Goal: Task Accomplishment & Management: Manage account settings

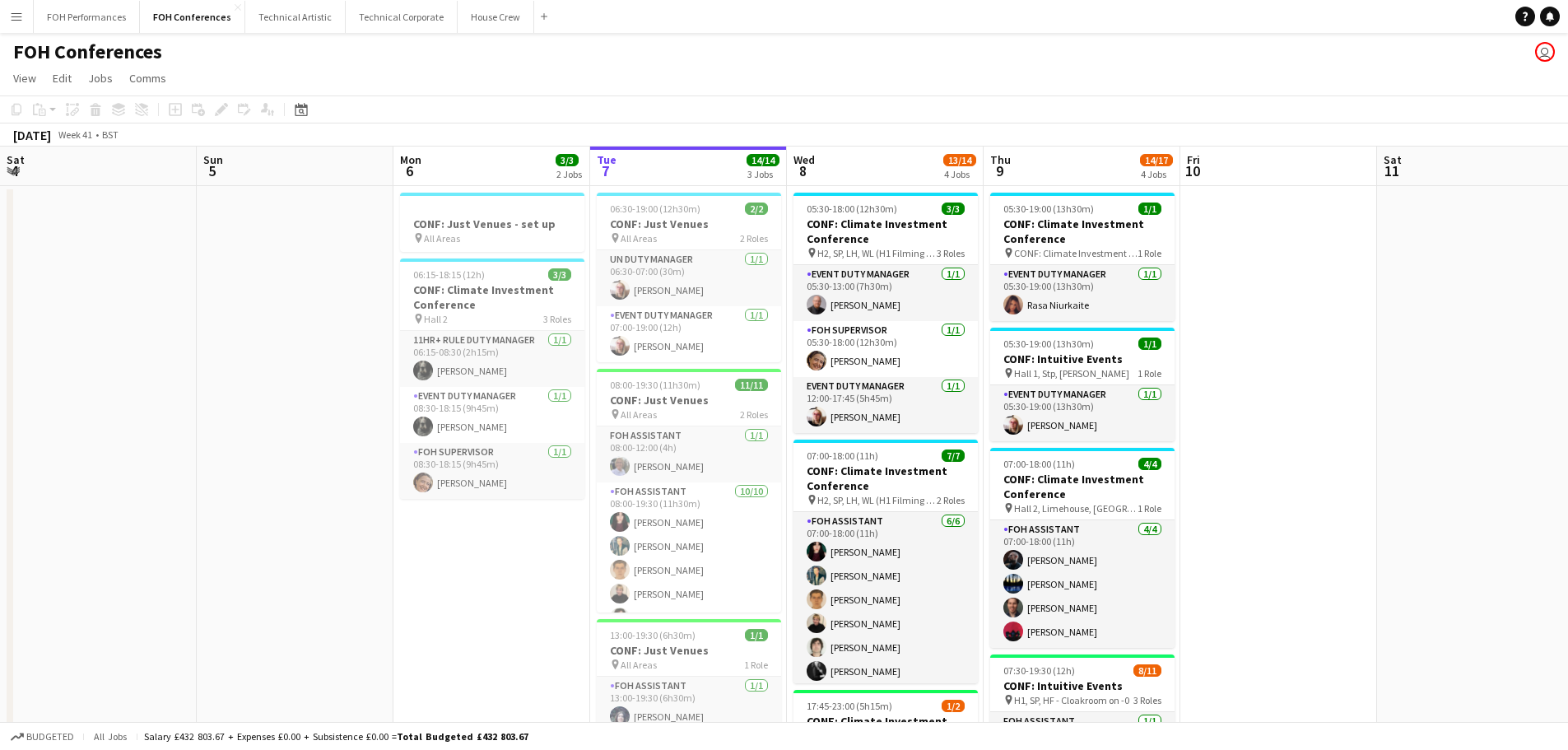
scroll to position [0, 393]
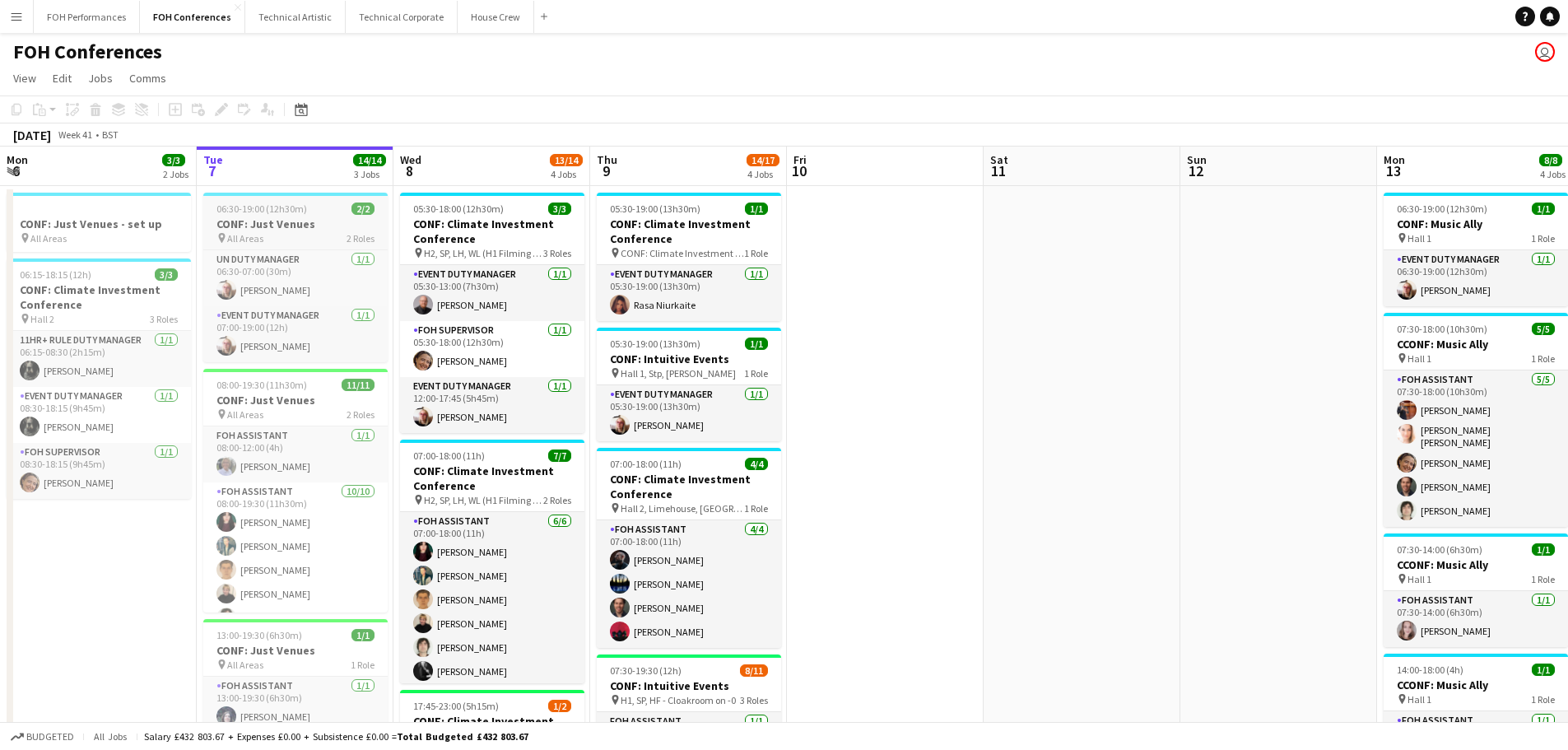
click at [268, 226] on h3 "CONF: Just Venues" at bounding box center [294, 224] width 184 height 15
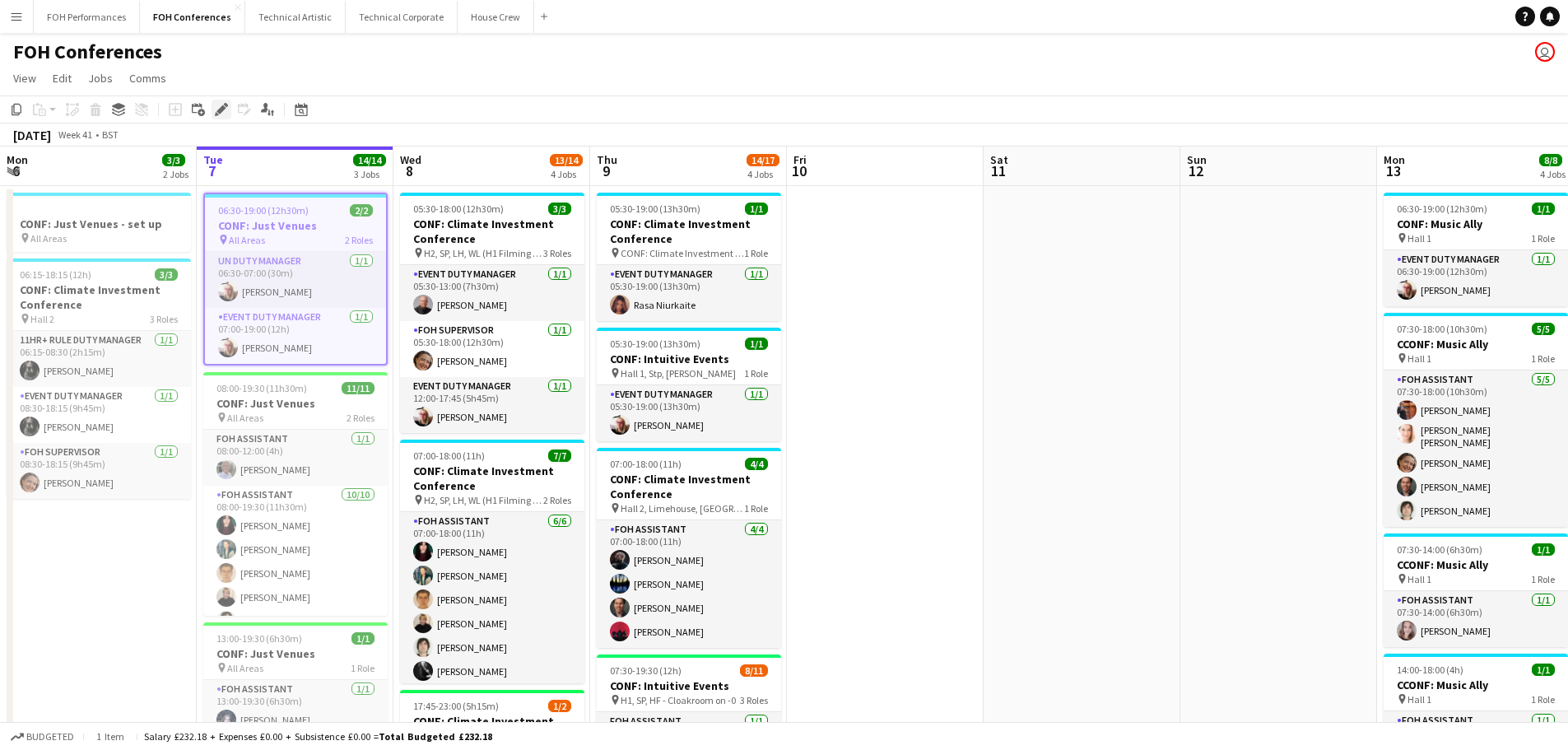
click at [216, 111] on icon "Edit" at bounding box center [222, 109] width 13 height 13
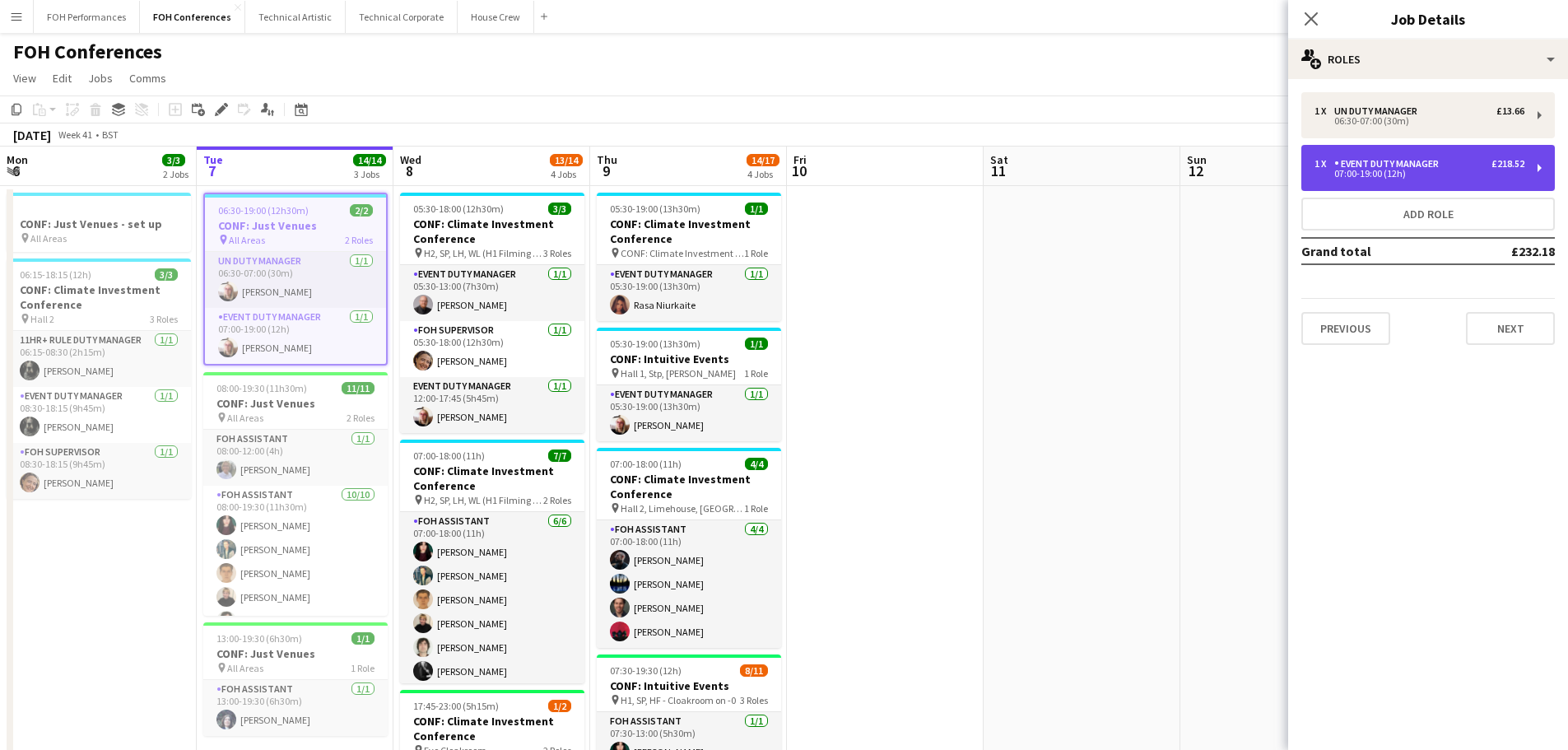
click at [1431, 183] on div "1 x Event Duty Manager £218.52 07:00-19:00 (12h)" at bounding box center [1427, 168] width 254 height 46
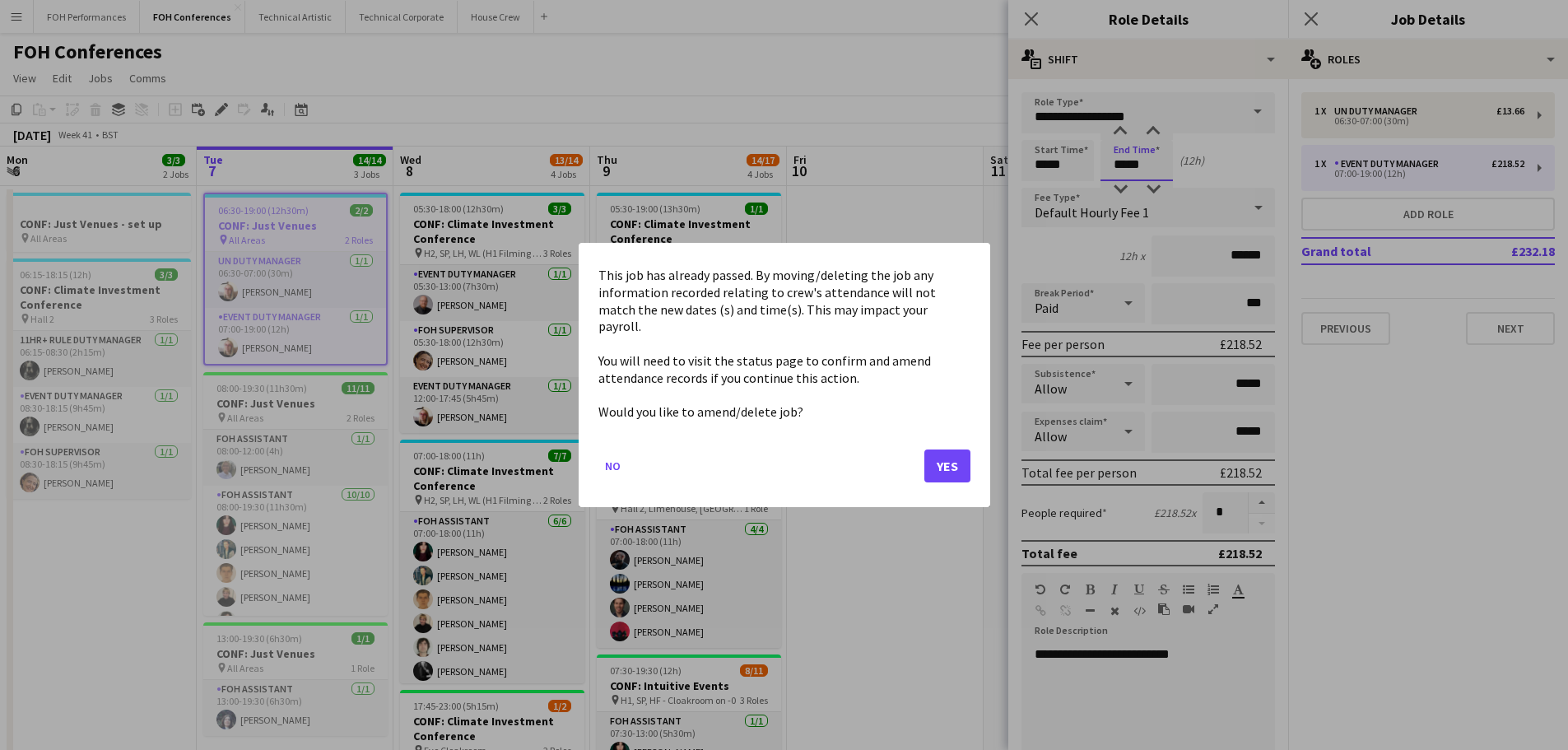
click at [1154, 166] on body "Menu Boards Boards Boards All jobs Status Workforce Workforce My Workforce Recr…" at bounding box center [784, 650] width 1568 height 1301
click at [964, 449] on button "Yes" at bounding box center [947, 465] width 46 height 33
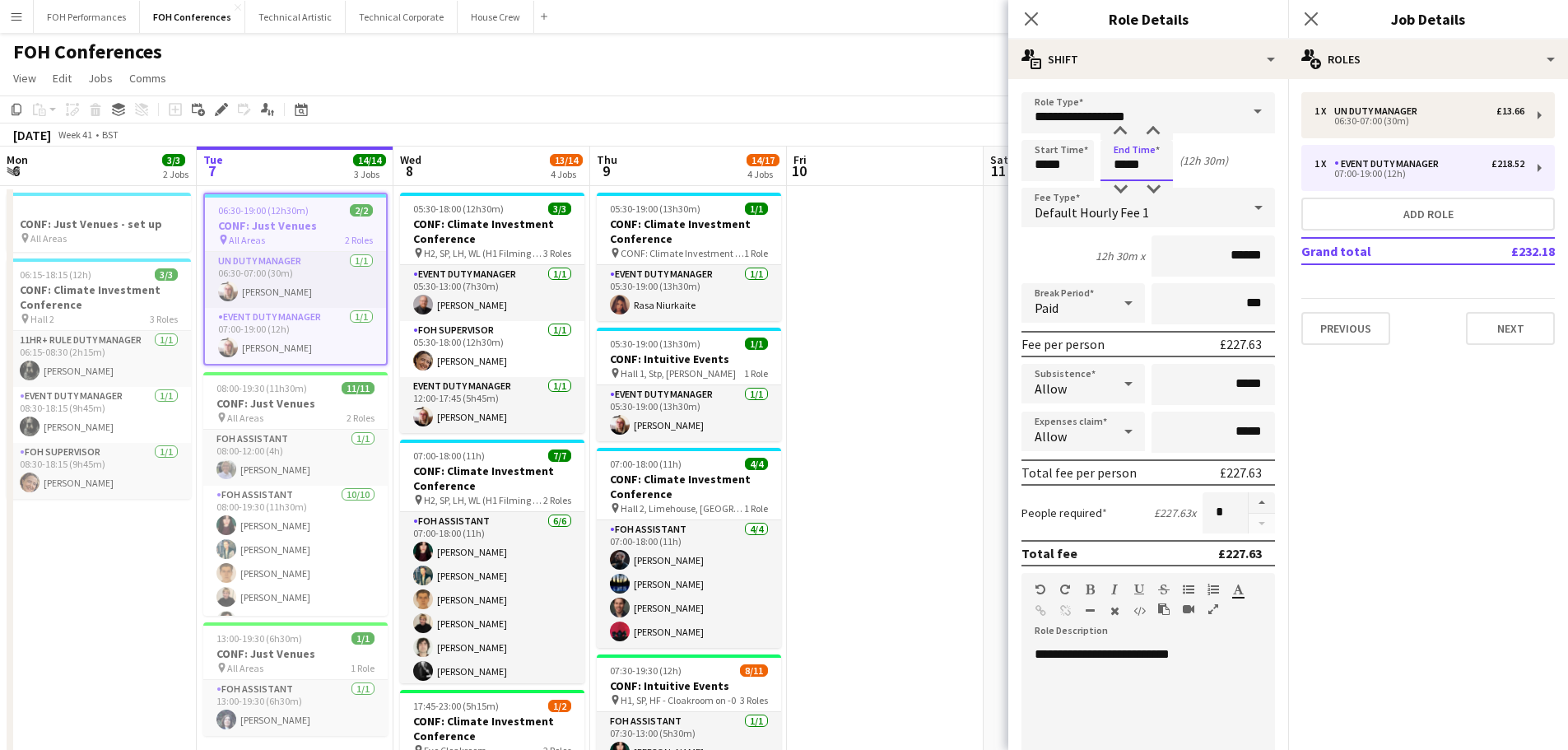
type input "*****"
click at [1244, 700] on div "**********" at bounding box center [1143, 744] width 242 height 197
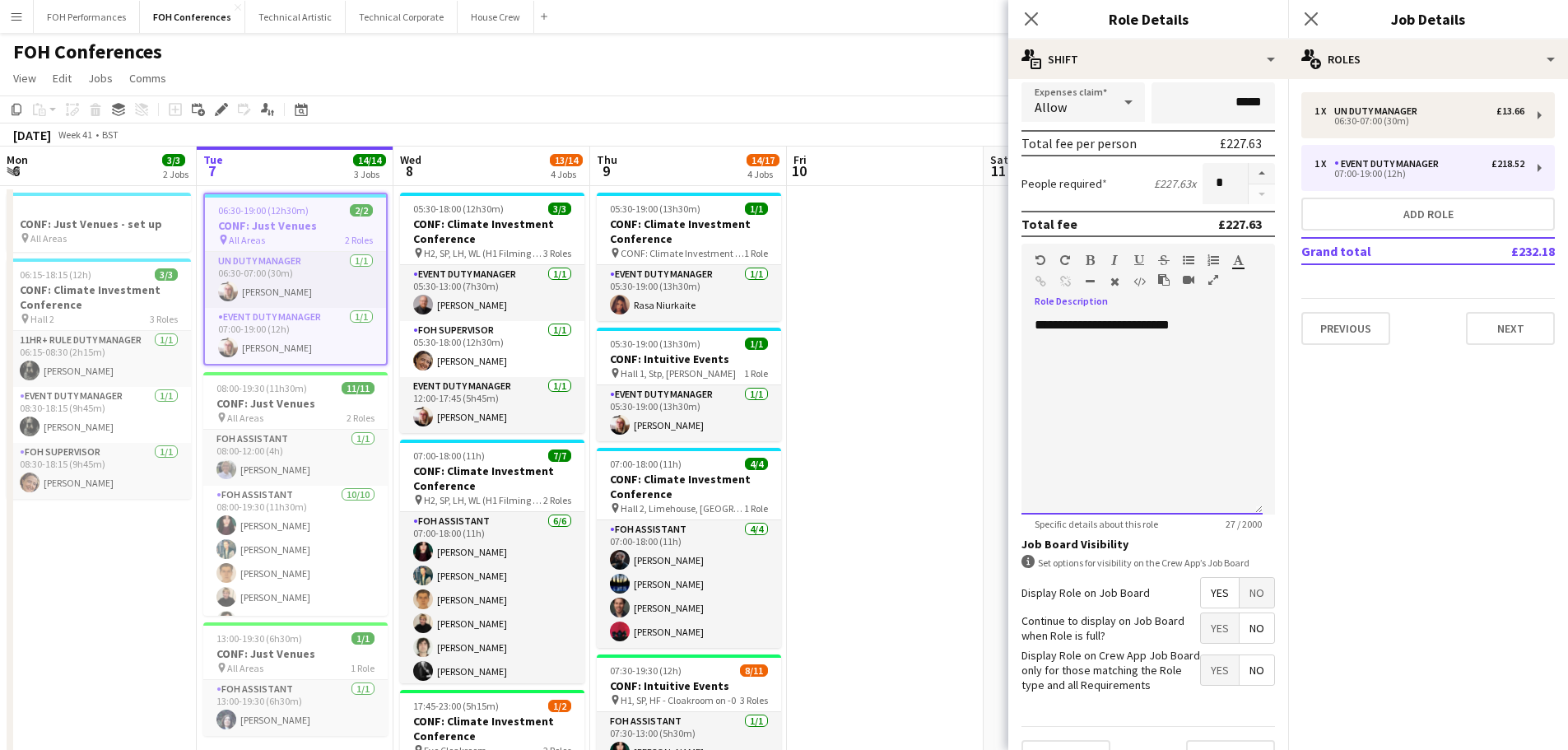
scroll to position [365, 0]
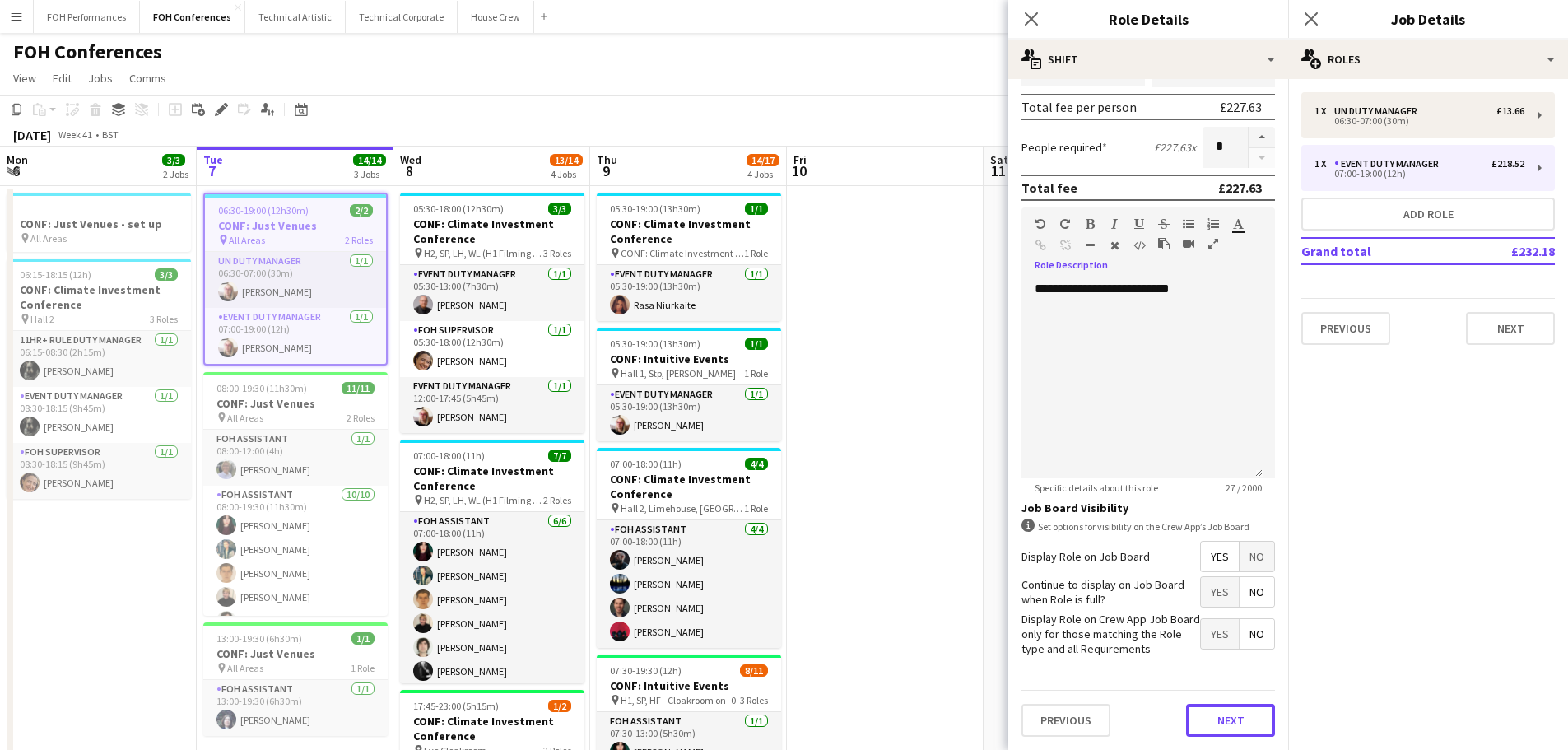
click at [1243, 725] on button "Next" at bounding box center [1230, 720] width 89 height 33
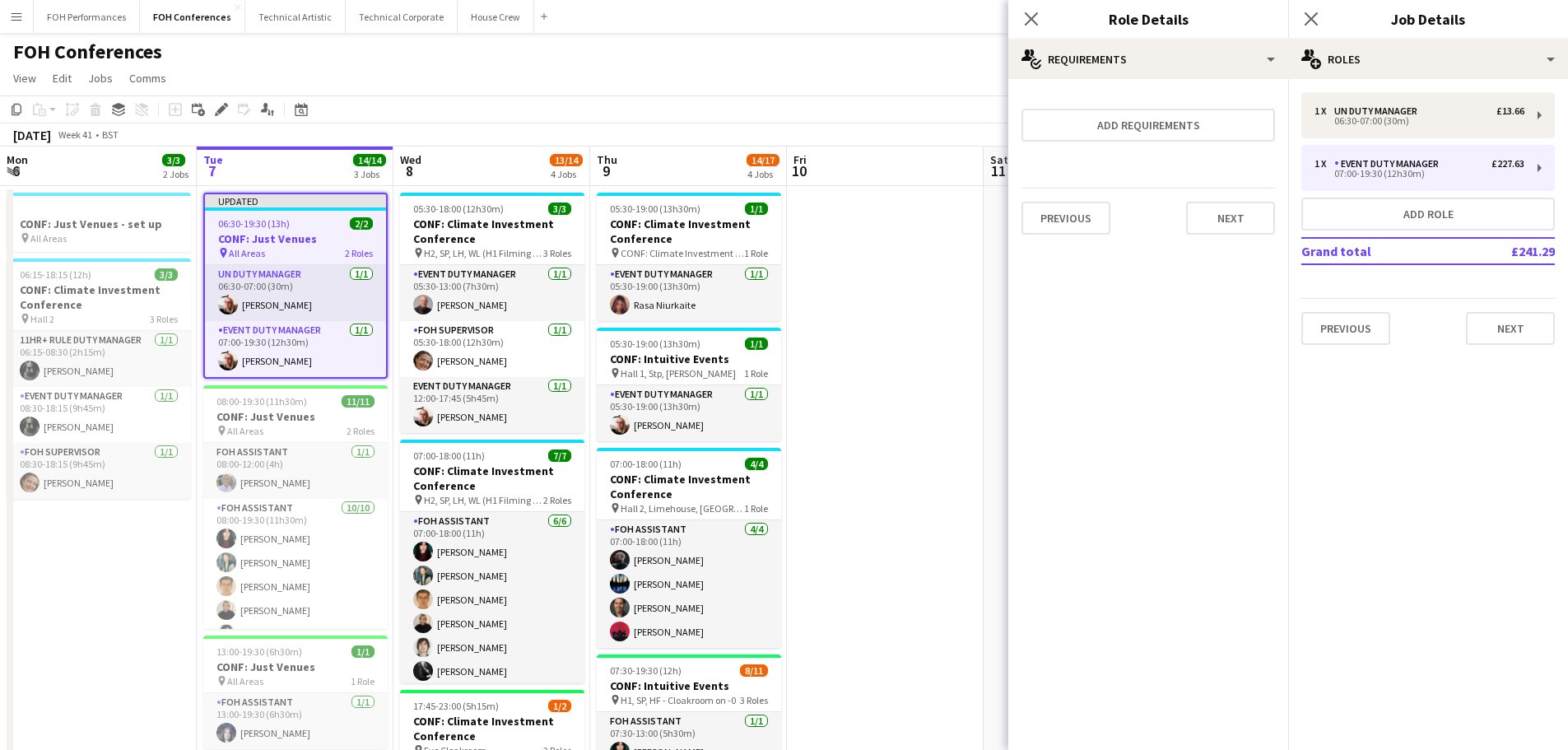
scroll to position [0, 0]
click at [1234, 228] on button "Next" at bounding box center [1230, 218] width 89 height 33
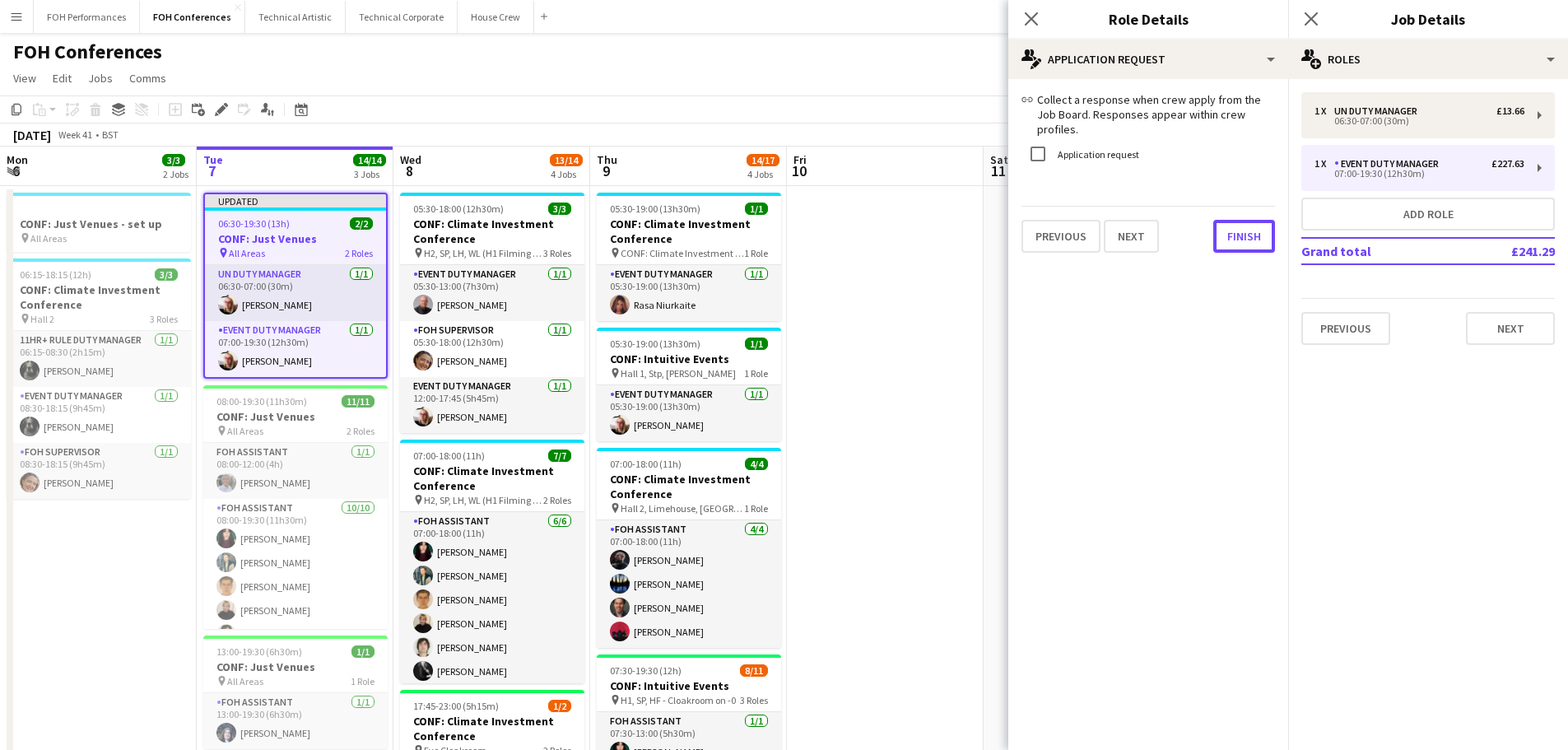
click at [1234, 226] on button "Finish" at bounding box center [1243, 236] width 61 height 33
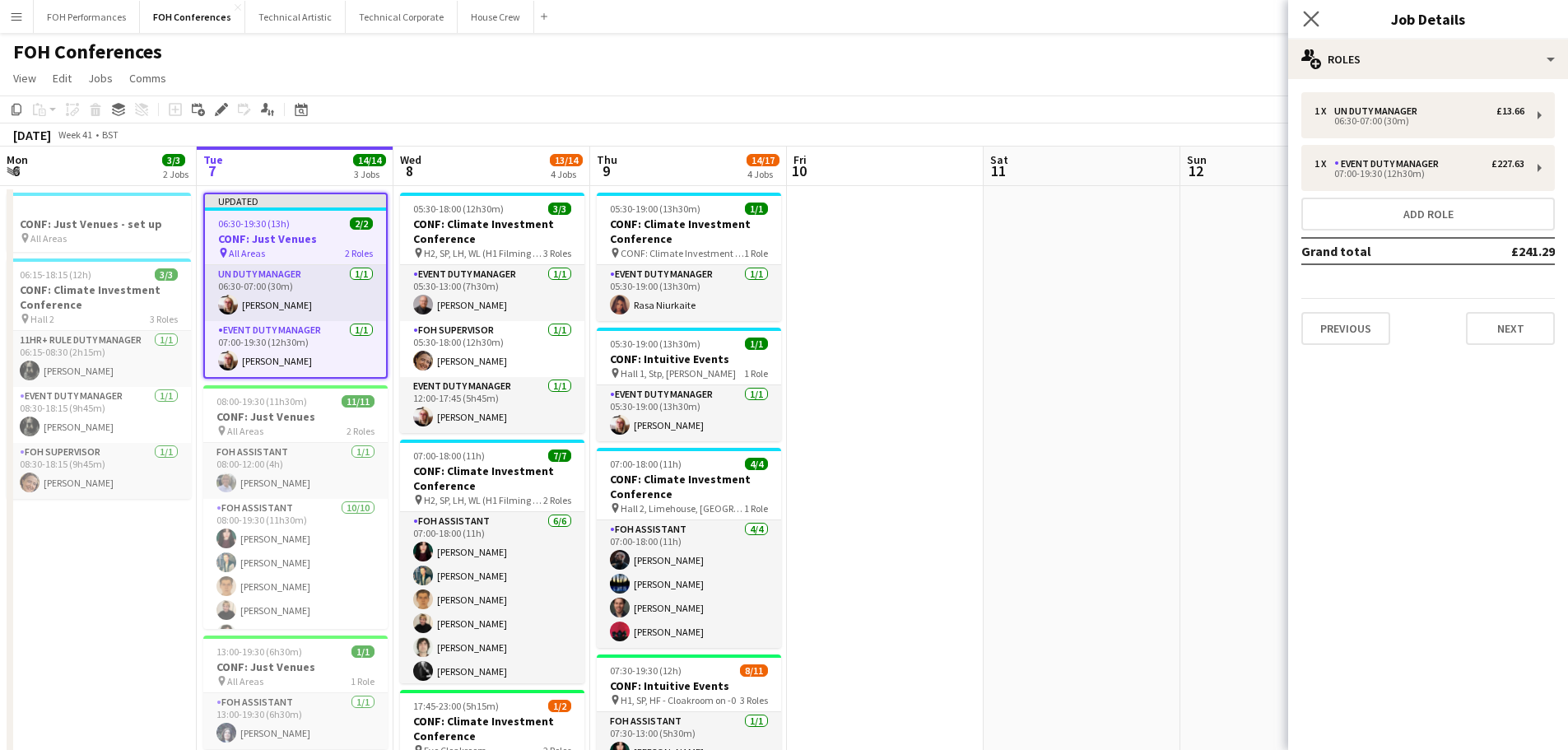
click at [1309, 27] on app-icon "Close pop-in" at bounding box center [1310, 19] width 24 height 24
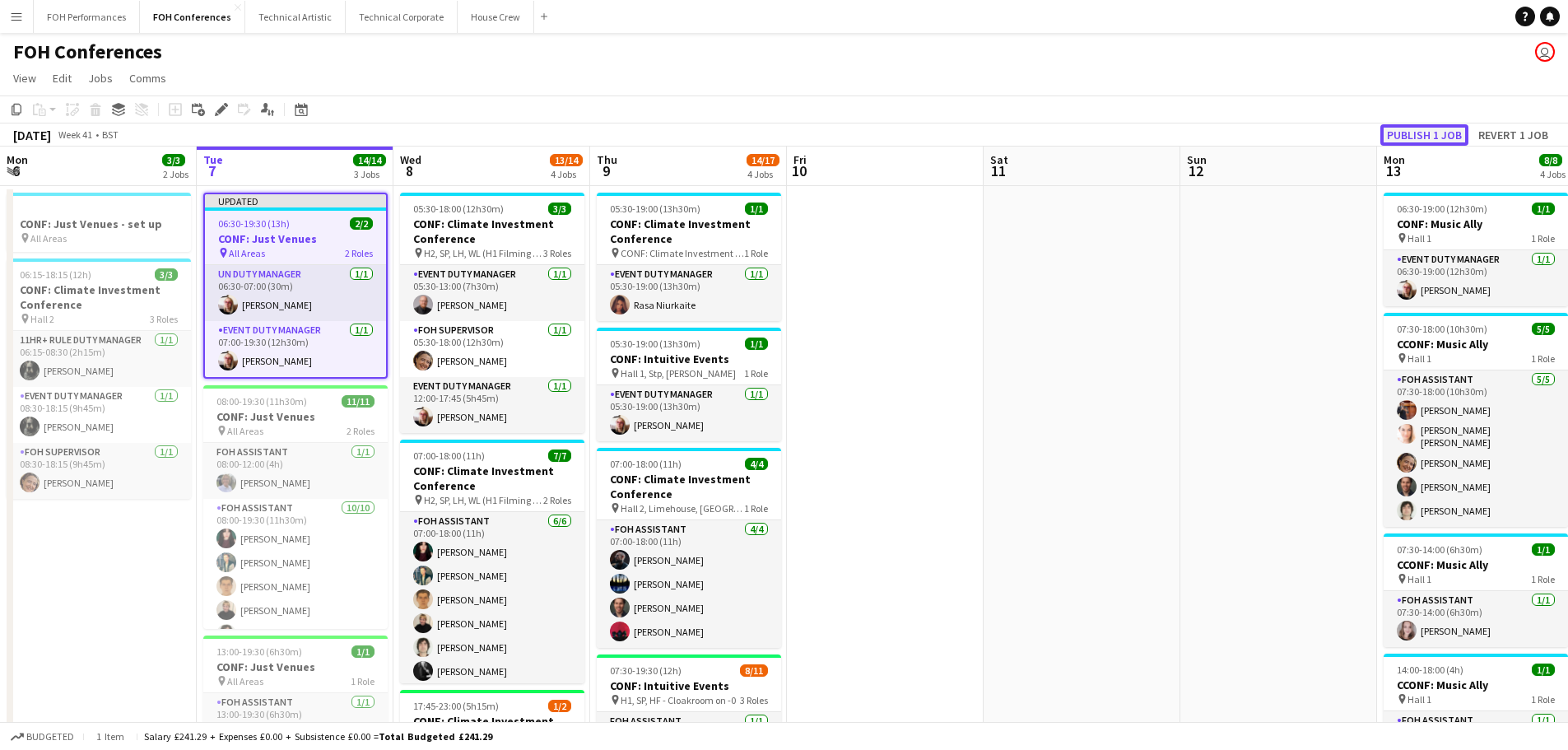
click at [1437, 132] on button "Publish 1 job" at bounding box center [1424, 135] width 88 height 22
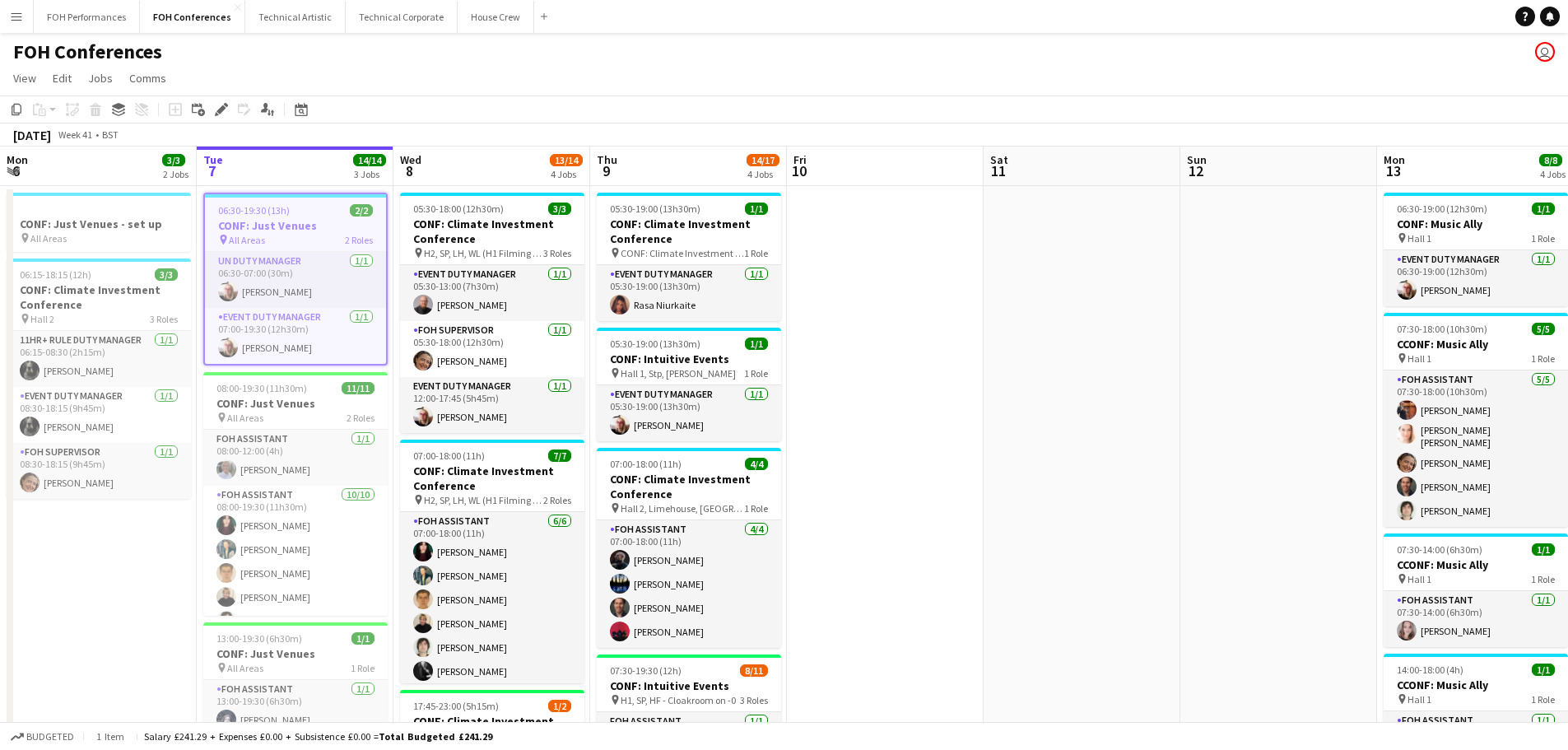
click at [1288, 51] on div "FOH Conferences user" at bounding box center [784, 48] width 1568 height 31
